Goal: Transaction & Acquisition: Purchase product/service

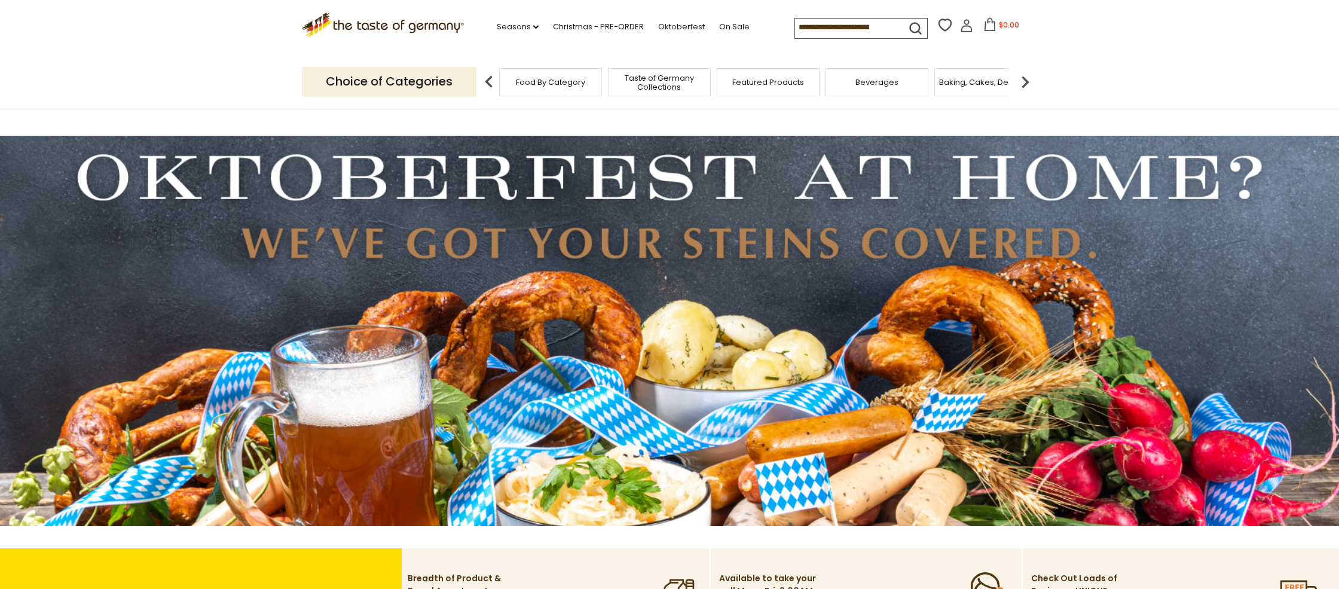
click at [1023, 84] on img at bounding box center [1025, 82] width 24 height 24
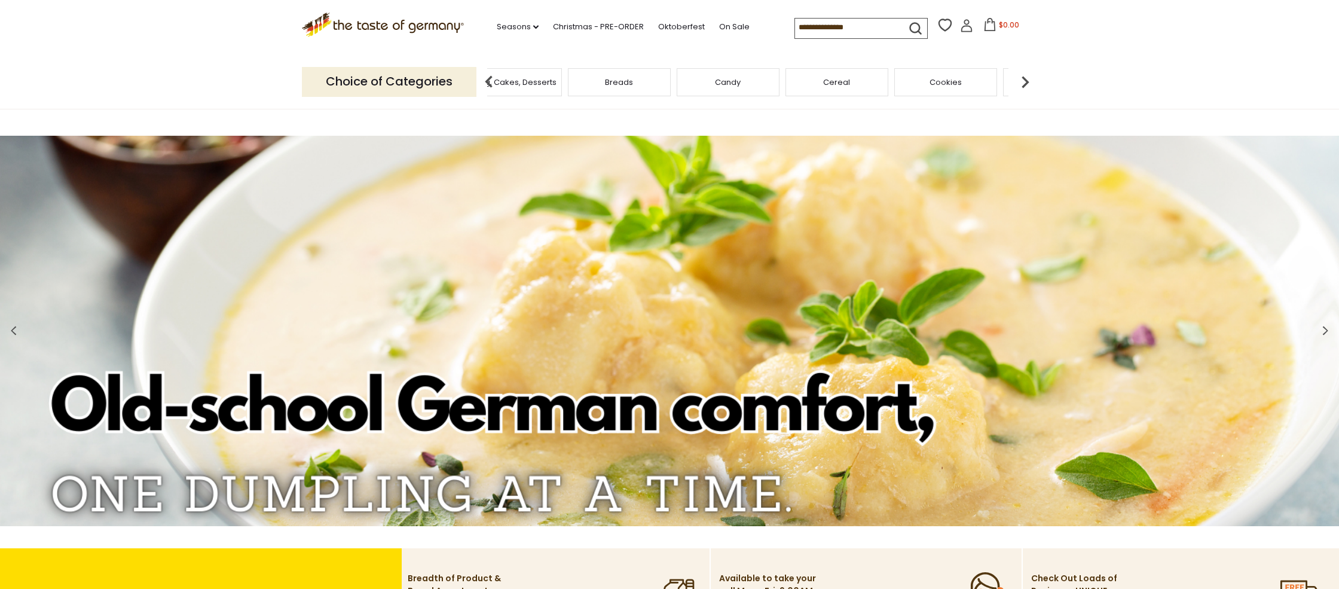
click at [1023, 84] on img at bounding box center [1025, 82] width 24 height 24
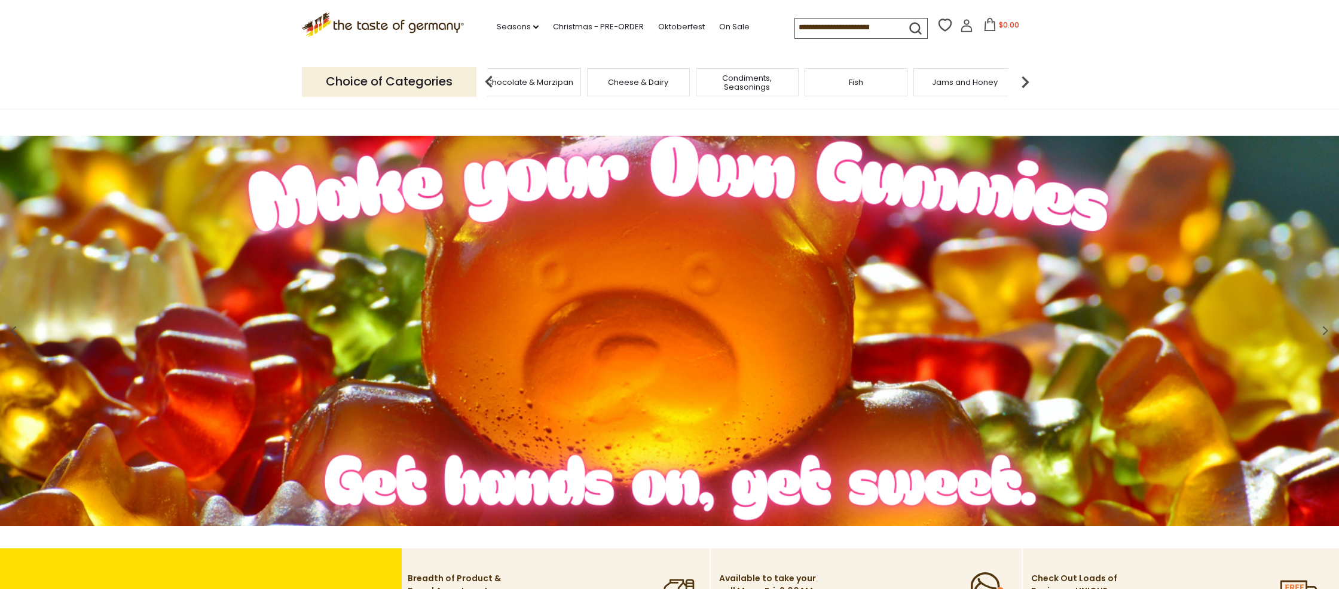
click at [1023, 84] on img at bounding box center [1025, 82] width 24 height 24
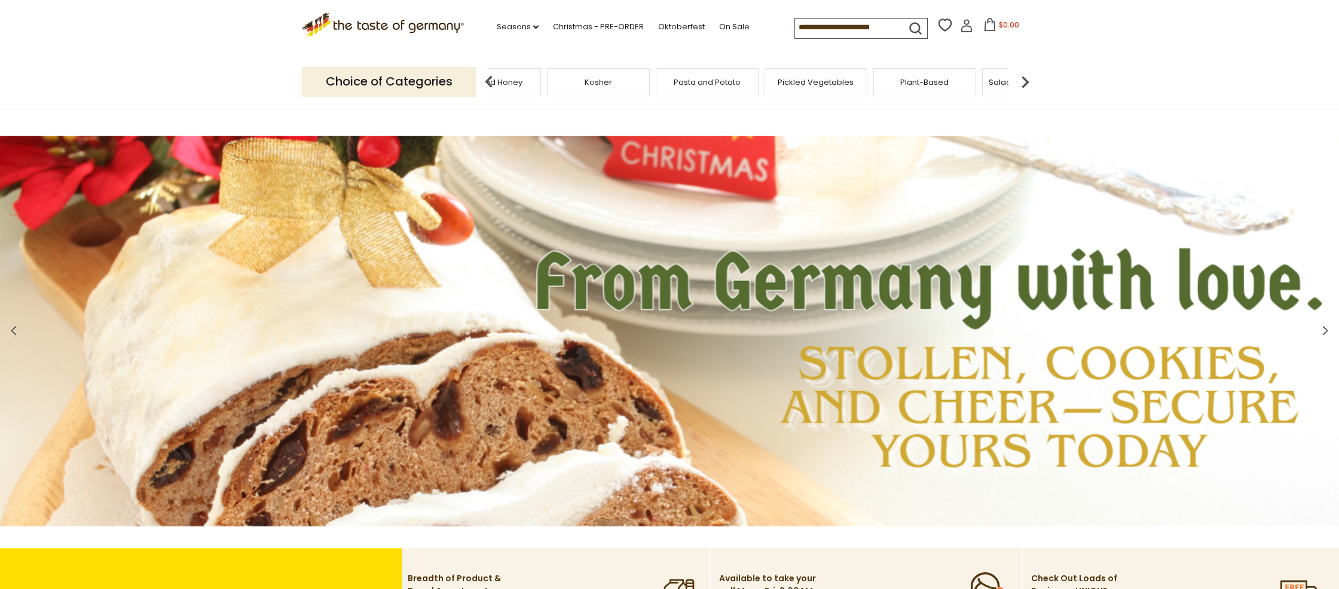
click at [1023, 84] on img at bounding box center [1025, 82] width 24 height 24
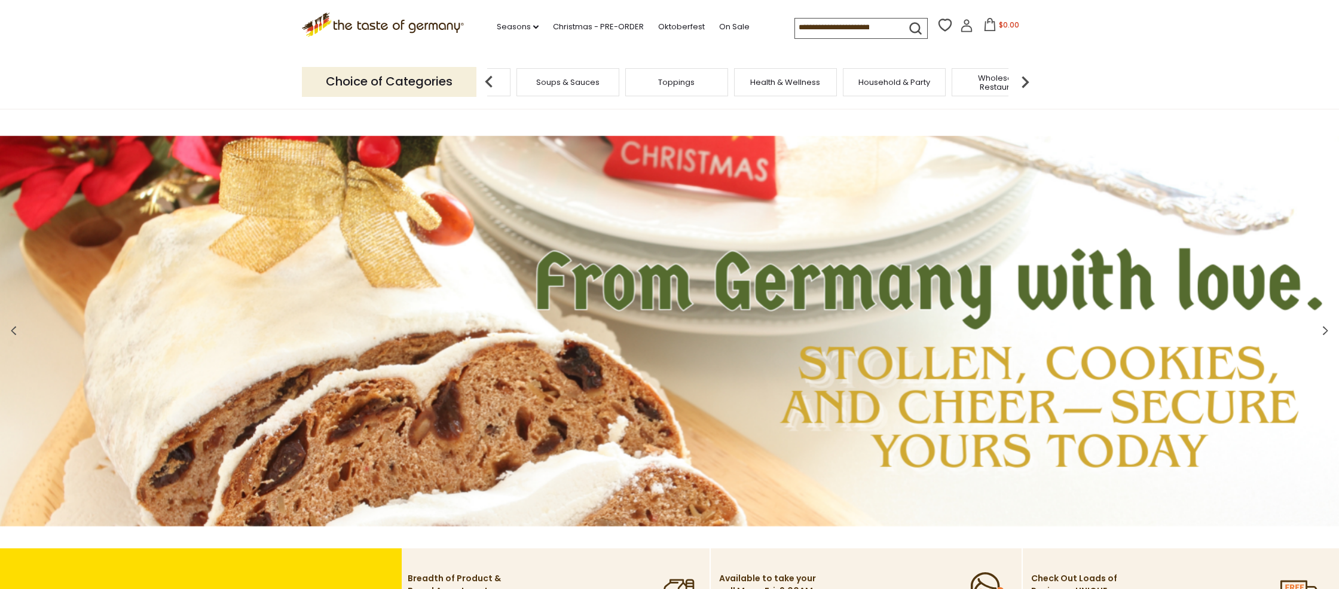
click at [1024, 84] on img at bounding box center [1025, 82] width 24 height 24
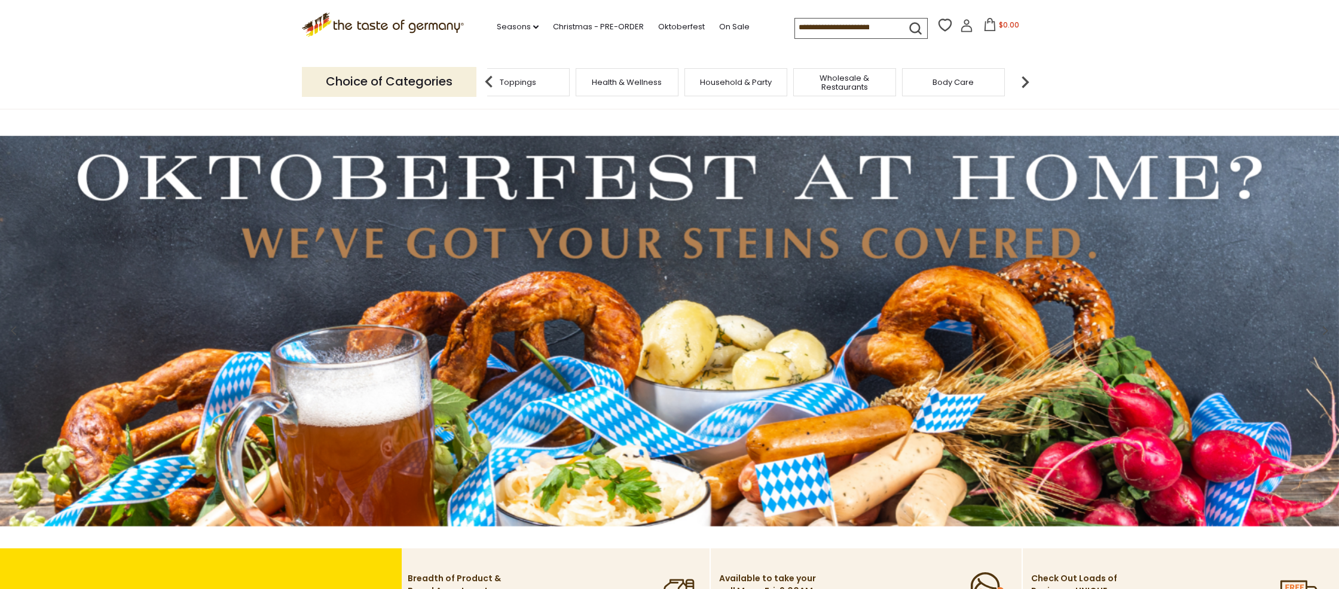
click at [938, 81] on span "Body Care" at bounding box center [952, 82] width 41 height 9
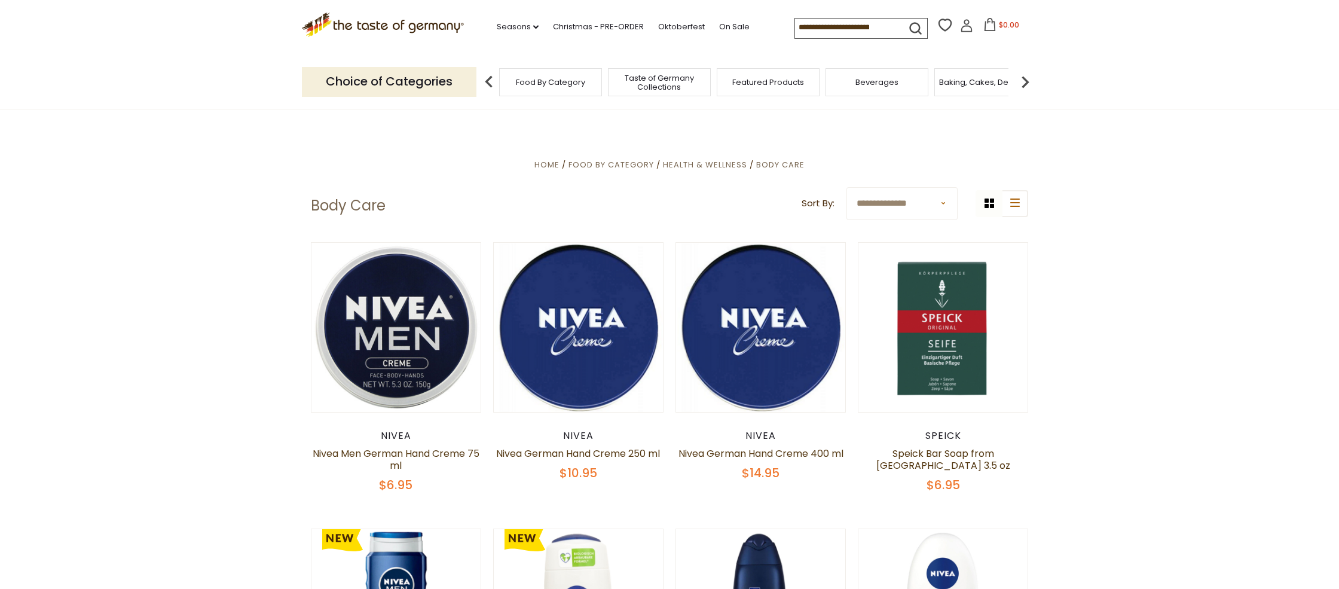
click at [528, 84] on span "Food By Category" at bounding box center [550, 82] width 69 height 9
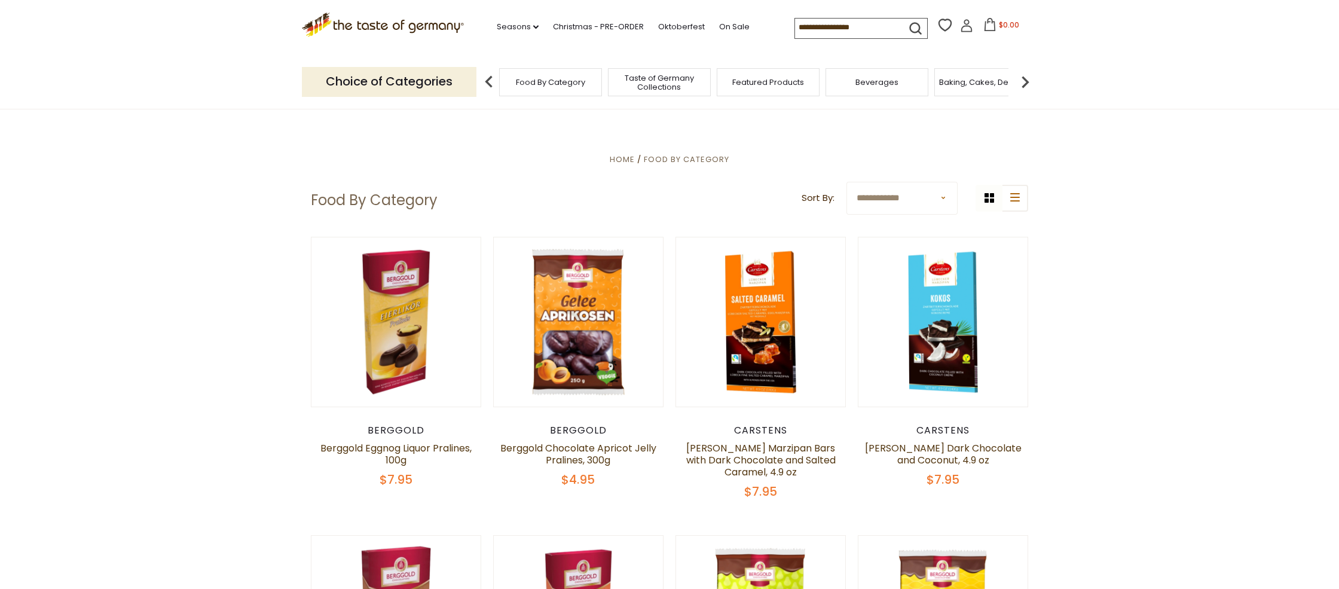
scroll to position [4, 0]
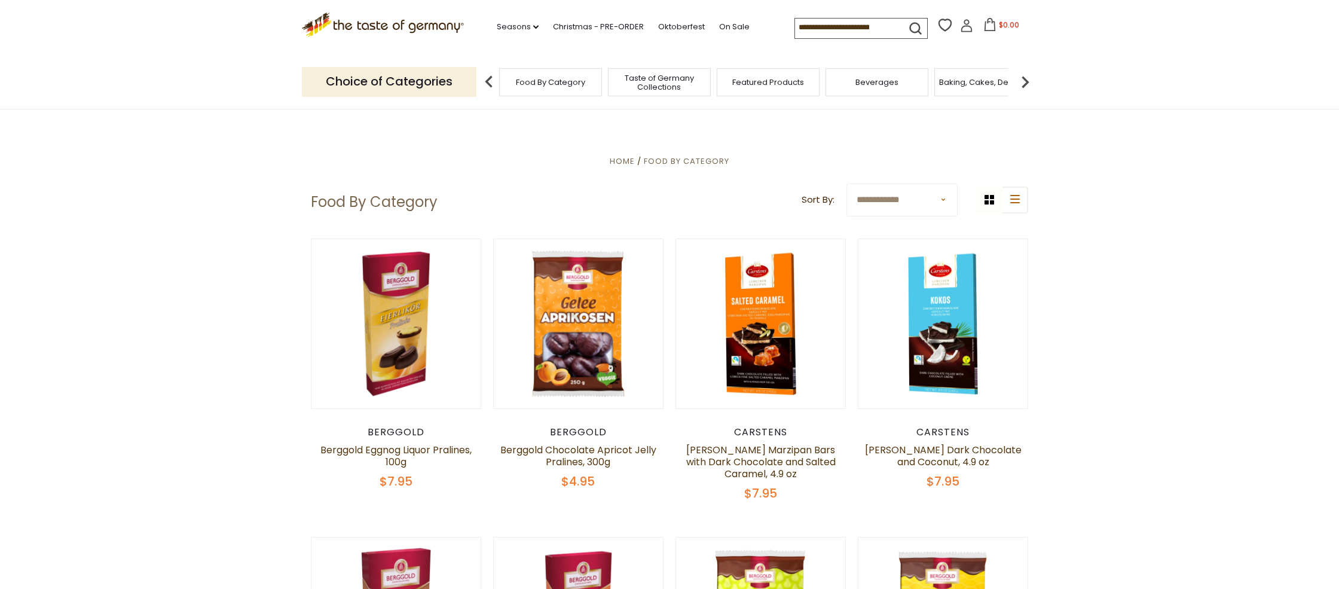
click at [1026, 82] on img at bounding box center [1025, 82] width 24 height 24
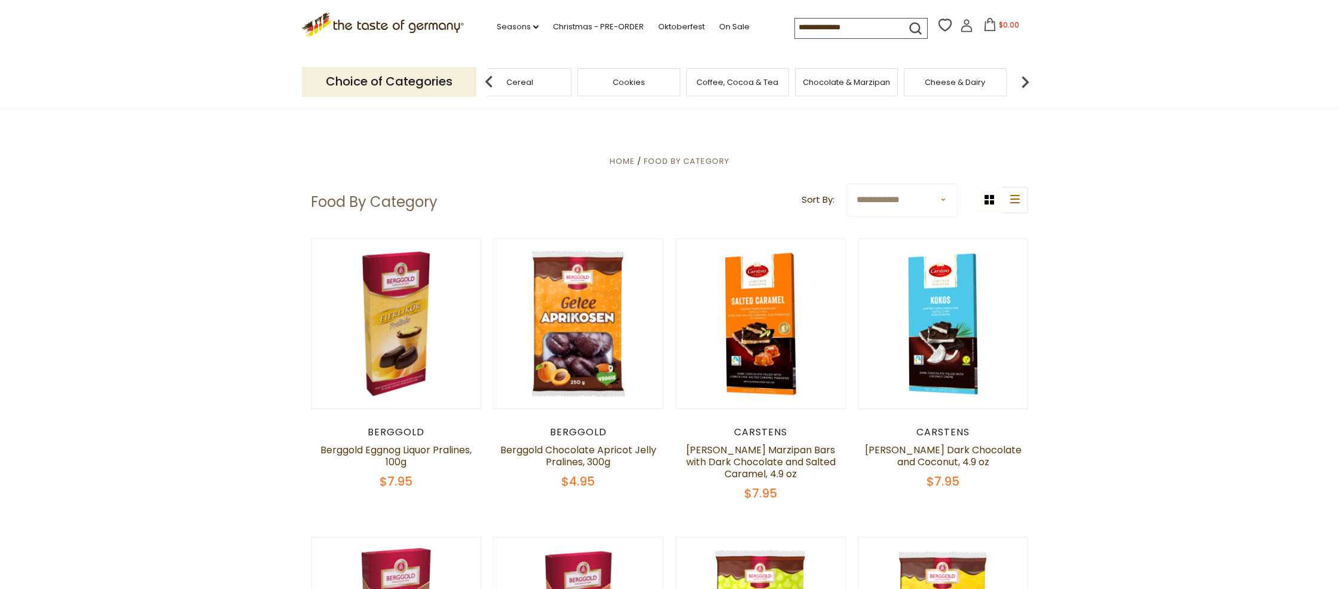
click at [1026, 82] on img at bounding box center [1025, 82] width 24 height 24
click at [749, 82] on span "Condiments, Seasonings" at bounding box center [747, 83] width 96 height 18
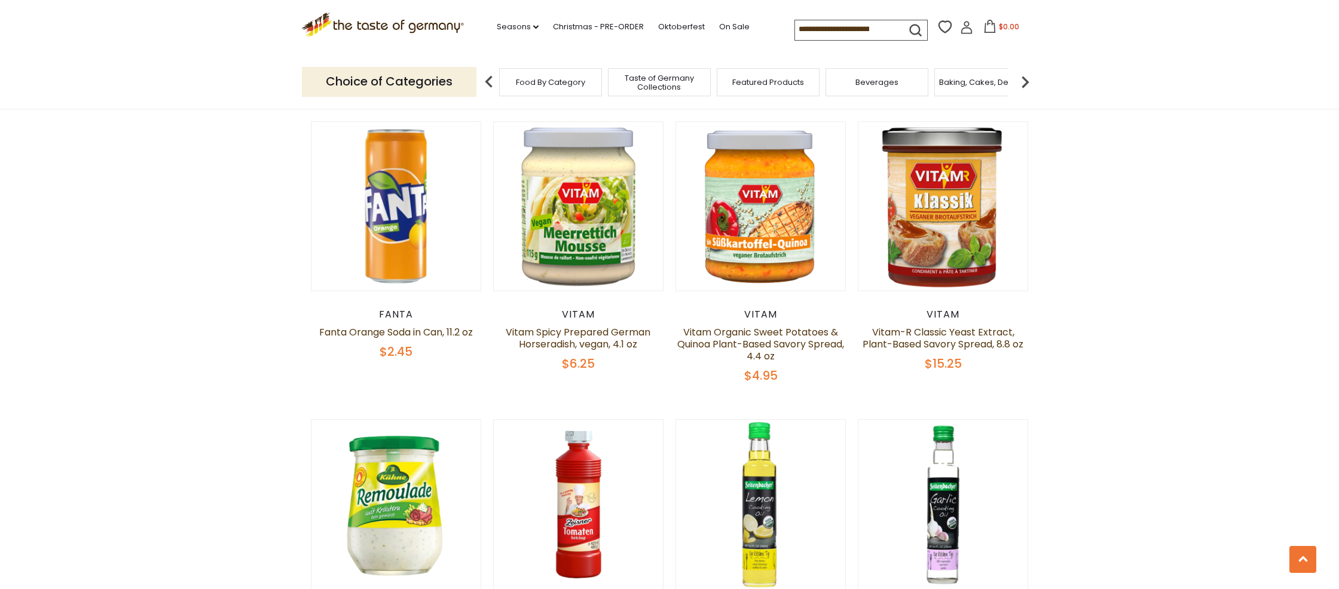
scroll to position [1925, 0]
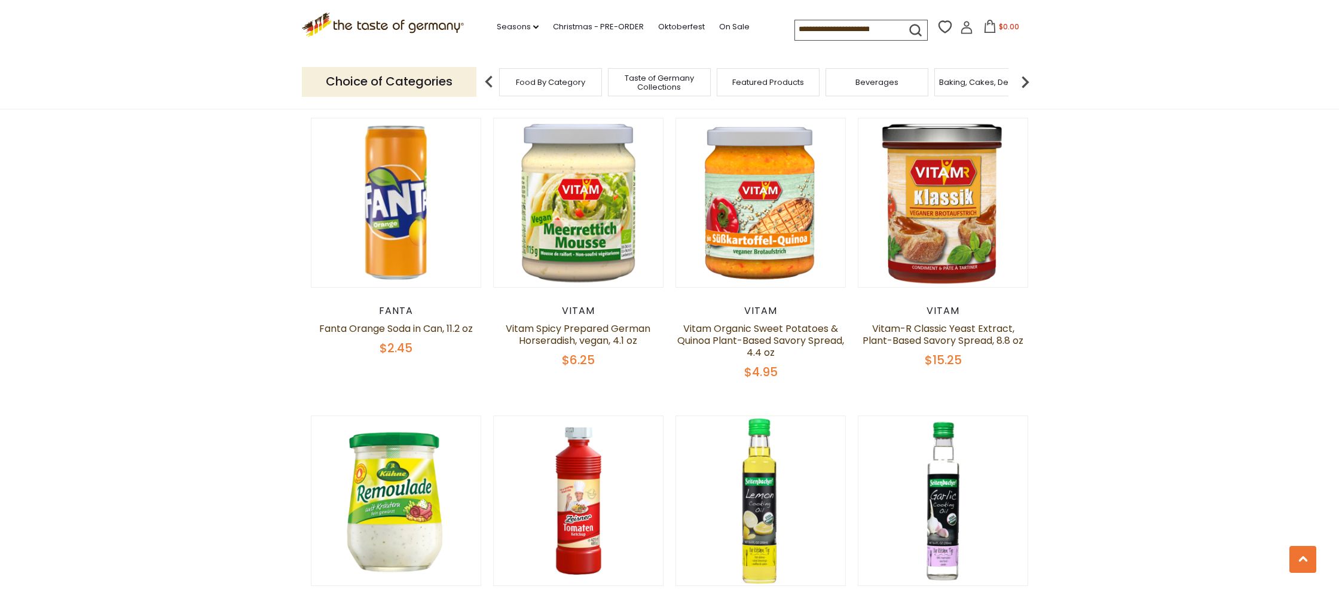
click at [1027, 82] on img at bounding box center [1025, 82] width 24 height 24
click at [846, 25] on input at bounding box center [845, 28] width 101 height 17
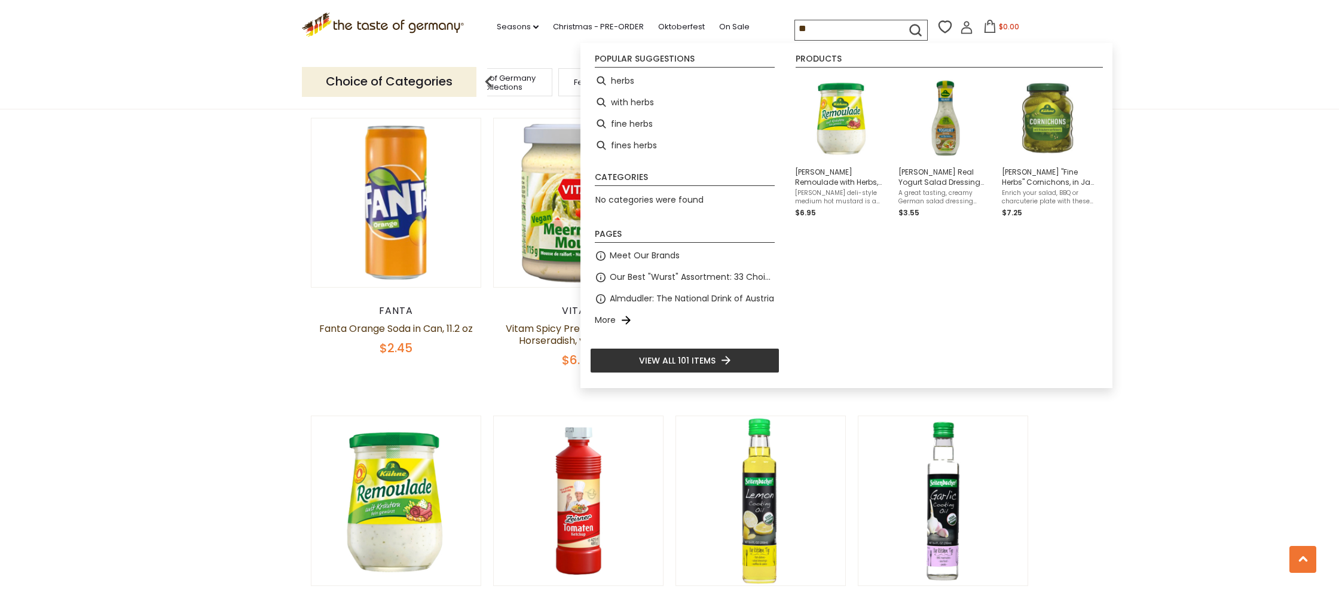
type input "*"
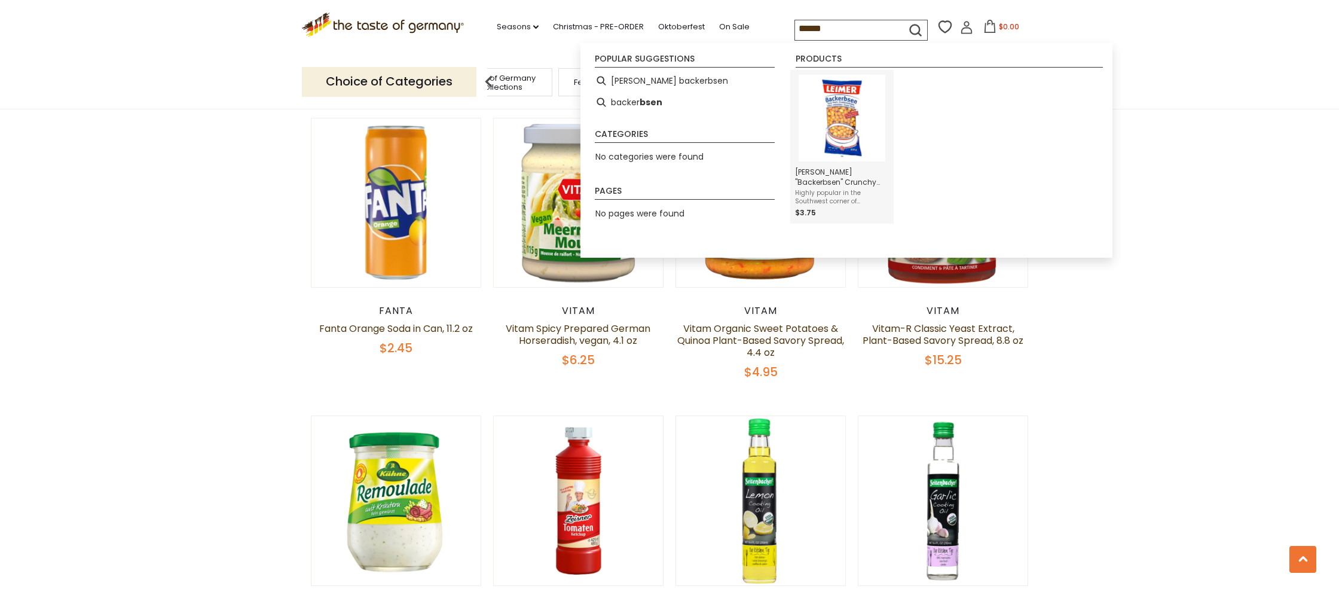
type input "******"
click at [836, 108] on img "Instant Search Results" at bounding box center [841, 118] width 87 height 87
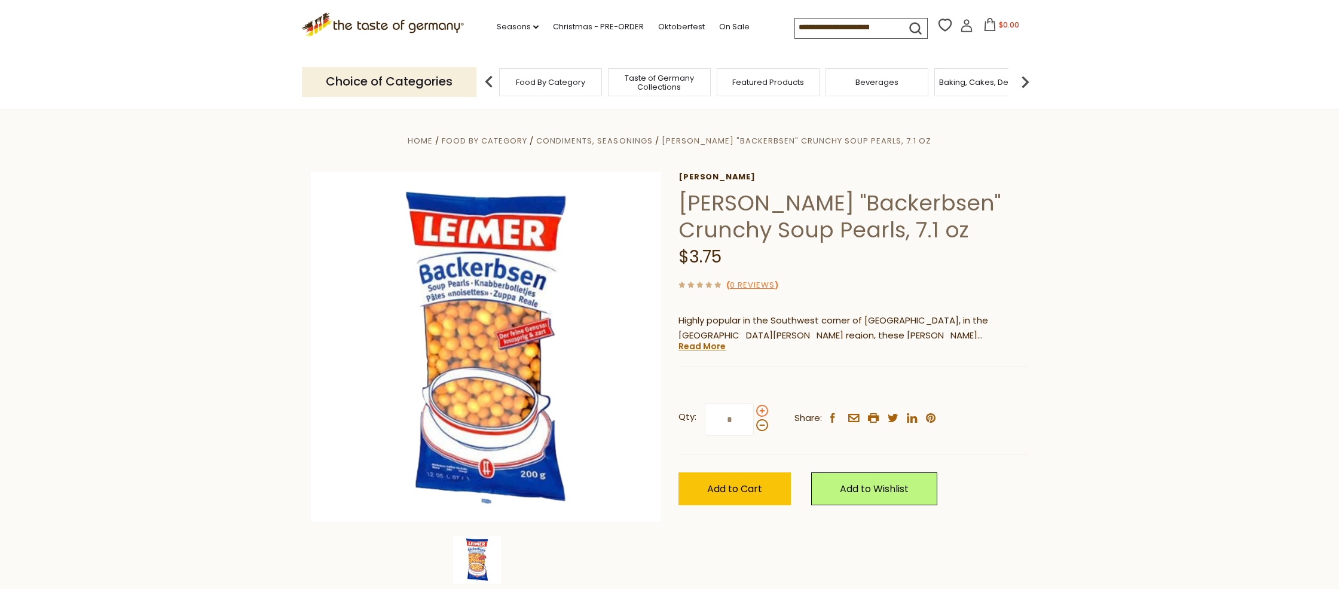
click at [763, 409] on span at bounding box center [762, 411] width 12 height 12
click at [754, 409] on input "*" at bounding box center [729, 419] width 49 height 33
click at [764, 427] on span at bounding box center [762, 425] width 12 height 12
click at [754, 427] on input "*" at bounding box center [729, 419] width 49 height 33
click at [761, 409] on span at bounding box center [762, 411] width 12 height 12
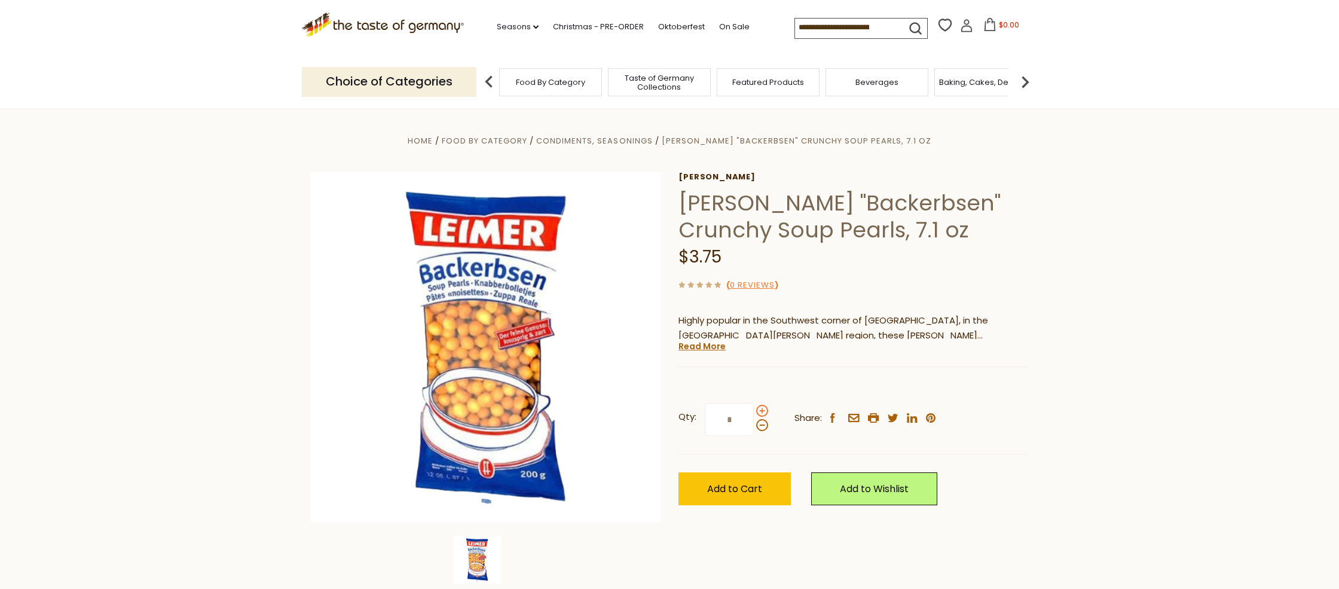
click at [754, 409] on input "*" at bounding box center [729, 419] width 49 height 33
click at [760, 428] on span at bounding box center [762, 425] width 12 height 12
click at [754, 428] on input "*" at bounding box center [729, 419] width 49 height 33
type input "*"
click at [719, 494] on span "Add to Cart" at bounding box center [734, 489] width 55 height 14
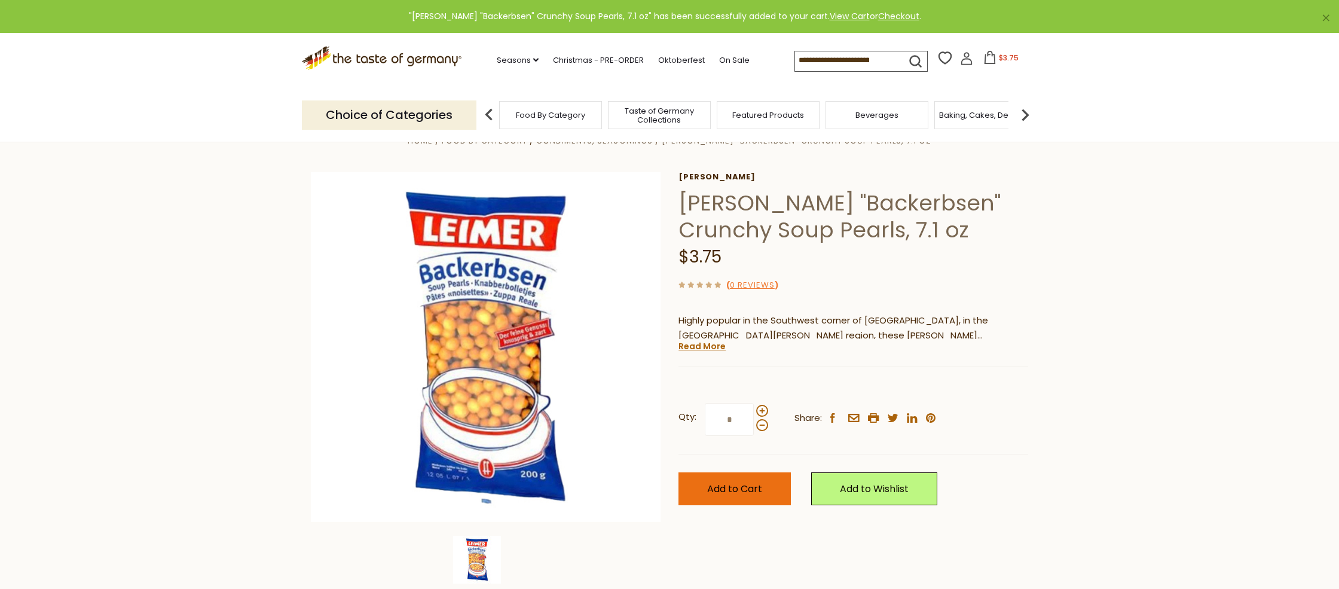
click at [736, 485] on span "Add to Cart" at bounding box center [734, 489] width 55 height 14
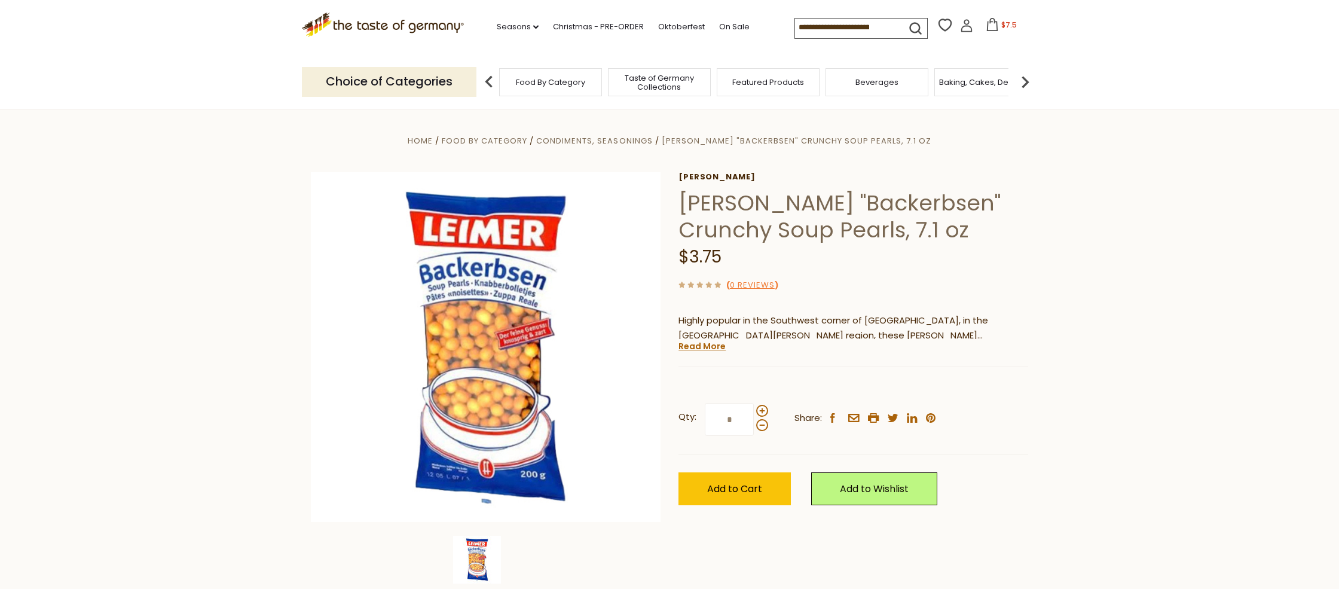
click at [1001, 25] on span "$7.5" at bounding box center [1009, 25] width 16 height 10
